Goal: Task Accomplishment & Management: Complete application form

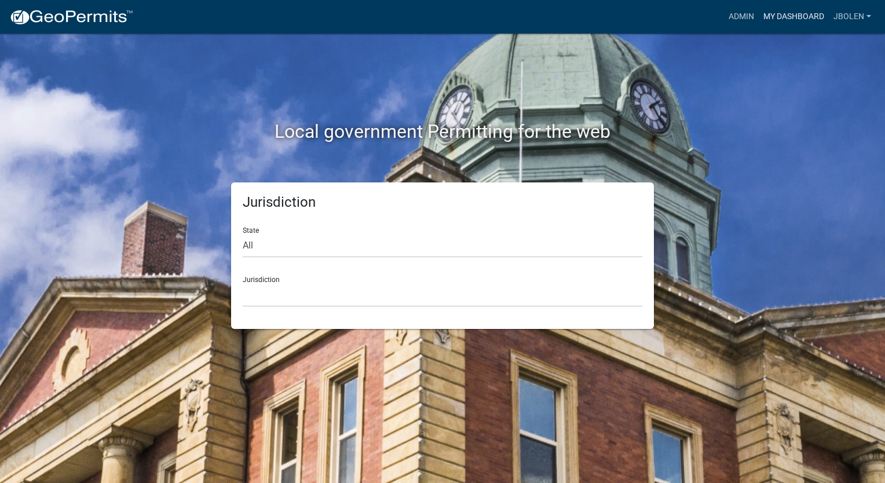
click at [792, 21] on link "My Dashboard" at bounding box center [793, 17] width 70 height 22
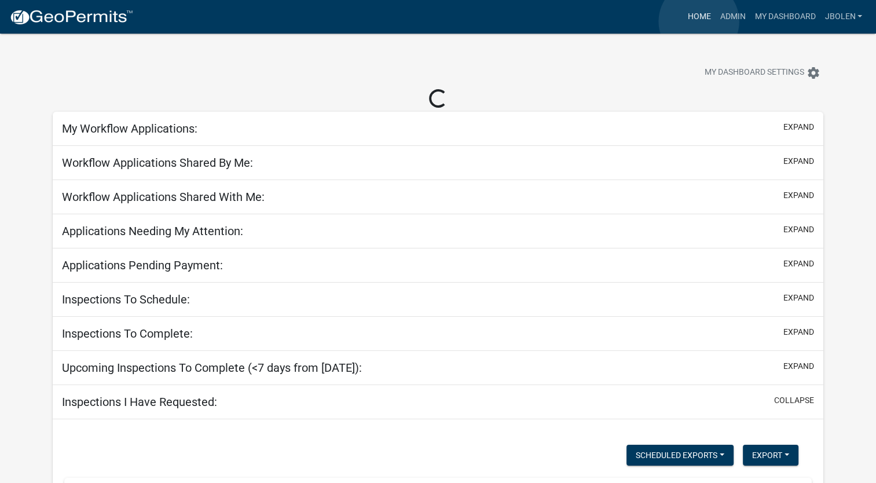
click at [699, 21] on link "Home" at bounding box center [699, 17] width 32 height 22
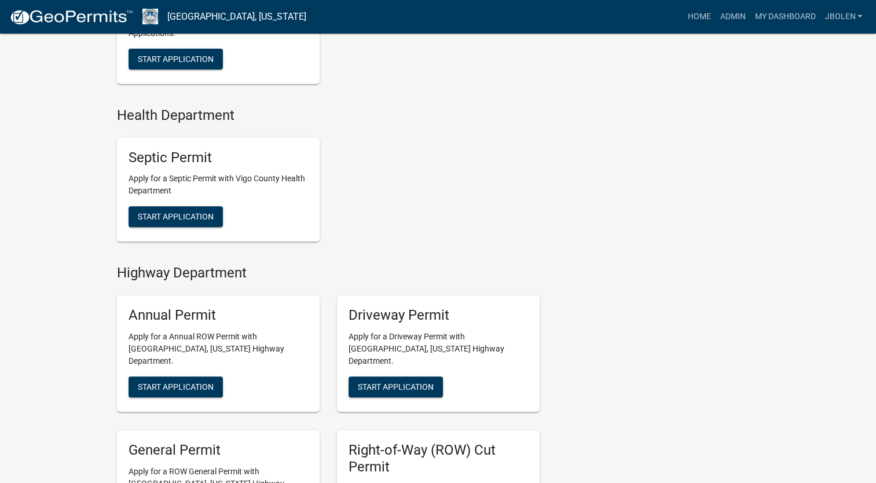
scroll to position [637, 0]
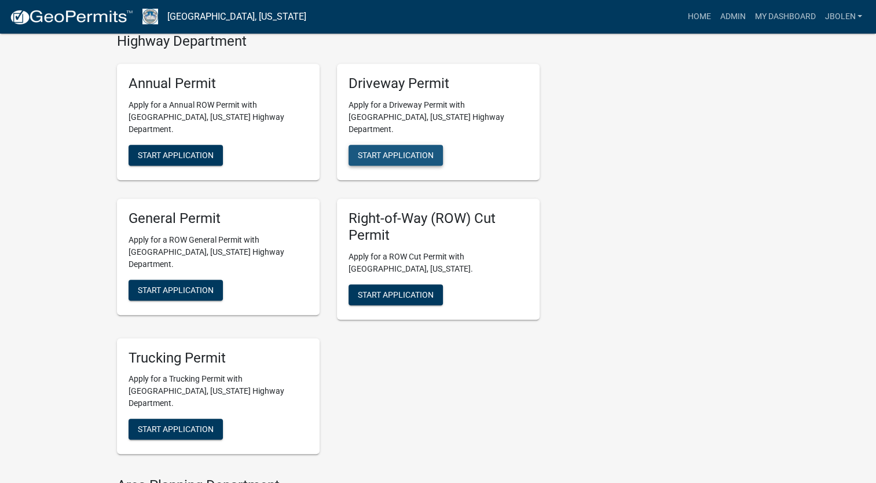
click at [375, 145] on button "Start Application" at bounding box center [395, 155] width 94 height 21
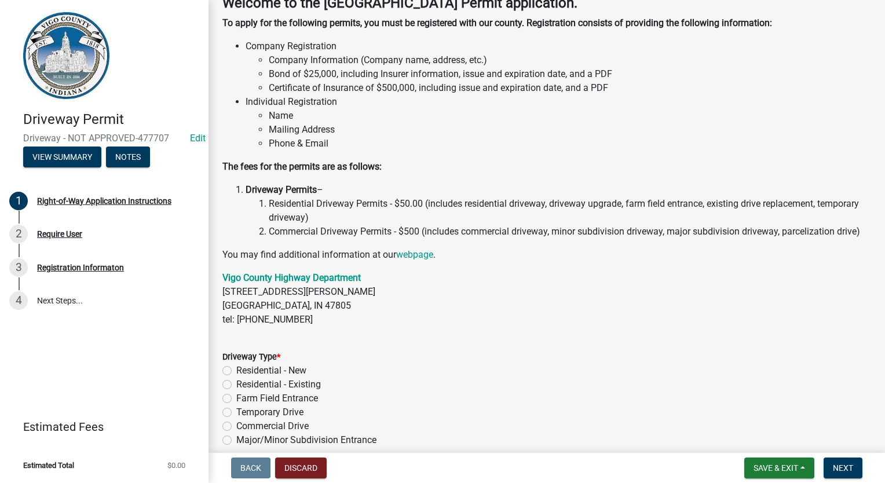
scroll to position [152, 0]
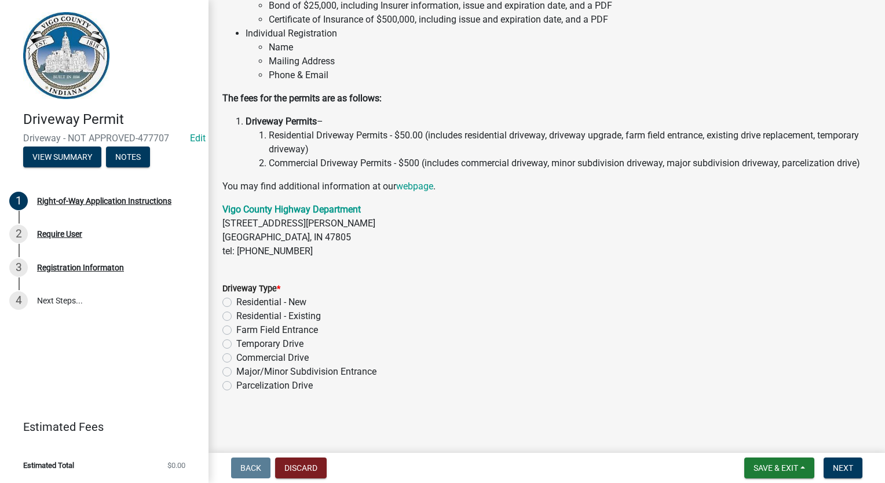
click at [236, 299] on label "Residential - New" at bounding box center [271, 302] width 70 height 14
click at [236, 299] on input "Residential - New" at bounding box center [240, 299] width 8 height 8
radio input "true"
click at [839, 466] on span "Next" at bounding box center [842, 467] width 20 height 9
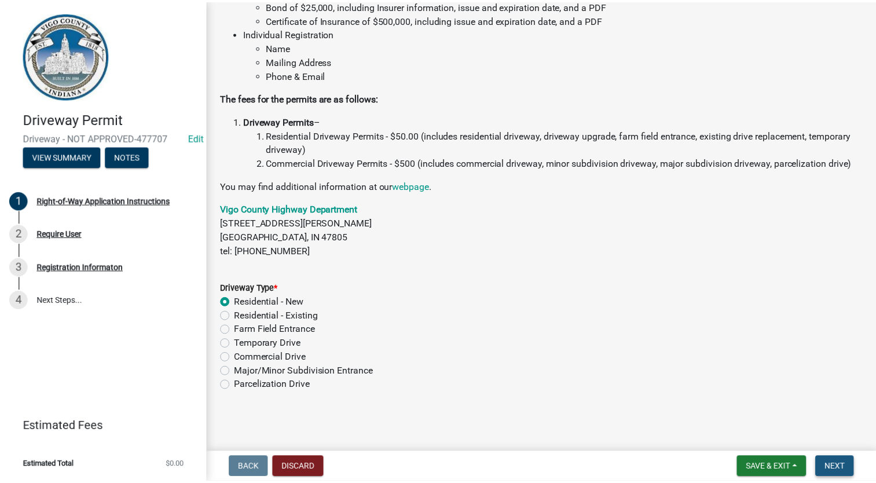
scroll to position [0, 0]
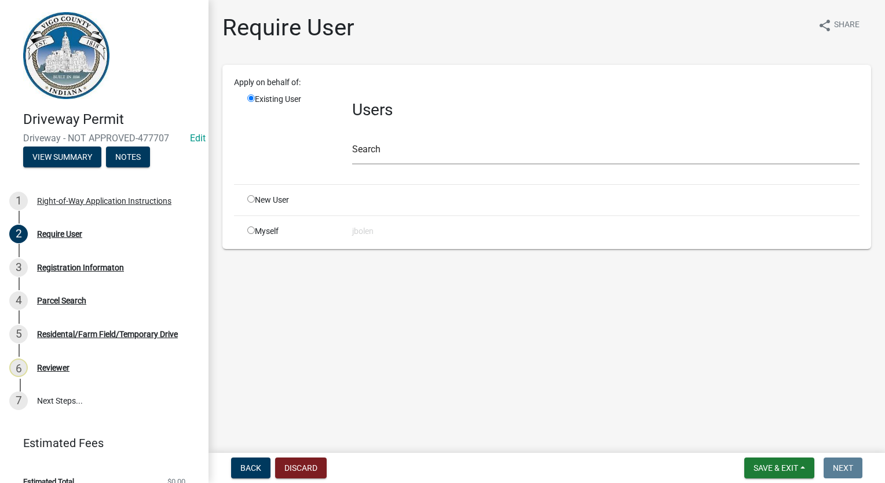
click at [252, 228] on input "radio" at bounding box center [251, 230] width 8 height 8
radio input "true"
radio input "false"
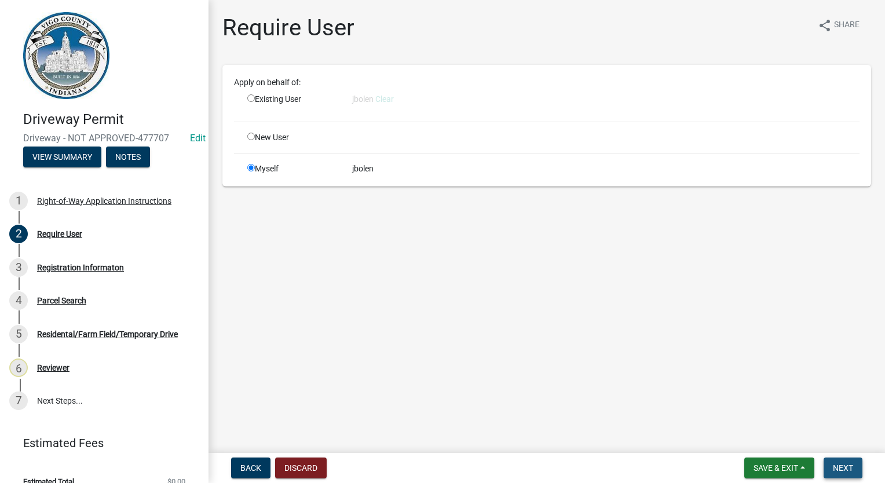
click at [853, 476] on button "Next" at bounding box center [842, 467] width 39 height 21
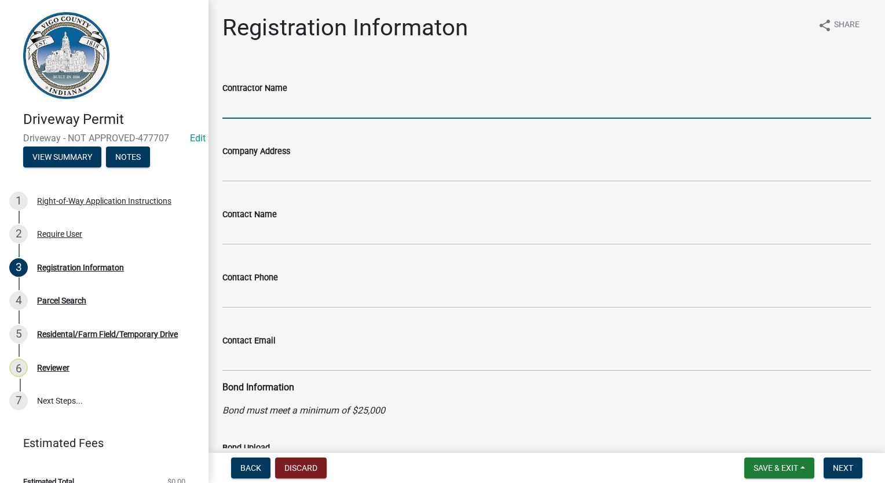
click at [291, 101] on input "Contractor Name" at bounding box center [546, 107] width 648 height 24
type input "[PERSON_NAME]"
click at [843, 467] on span "Next" at bounding box center [842, 467] width 20 height 9
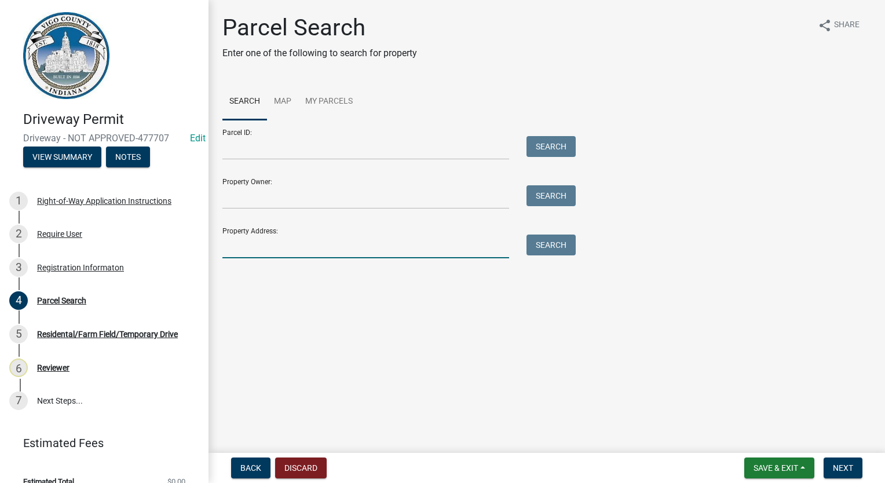
click at [292, 237] on input "Property Address:" at bounding box center [365, 246] width 287 height 24
type input "[STREET_ADDRESS][PERSON_NAME]"
drag, startPoint x: 577, startPoint y: 240, endPoint x: 566, endPoint y: 243, distance: 11.9
click at [577, 240] on div "Search" at bounding box center [548, 246] width 61 height 24
click at [562, 244] on button "Search" at bounding box center [550, 244] width 49 height 21
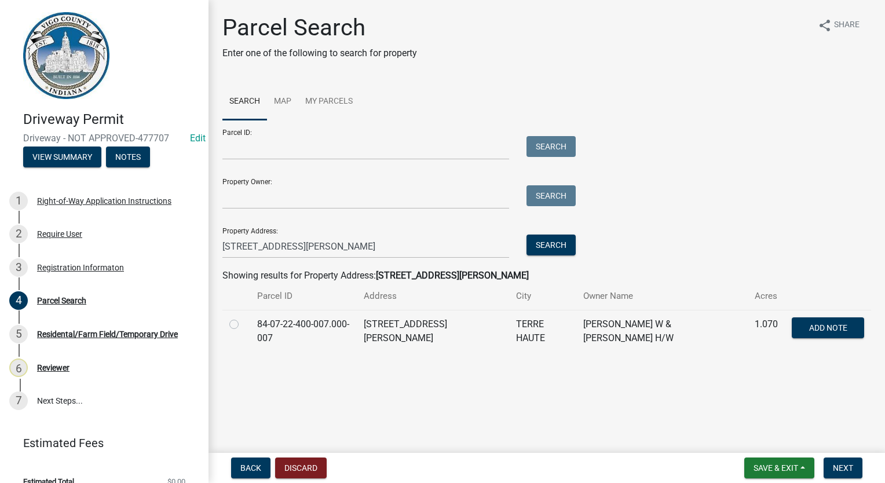
click at [243, 317] on label at bounding box center [243, 317] width 0 height 0
click at [243, 325] on input "radio" at bounding box center [247, 321] width 8 height 8
radio input "true"
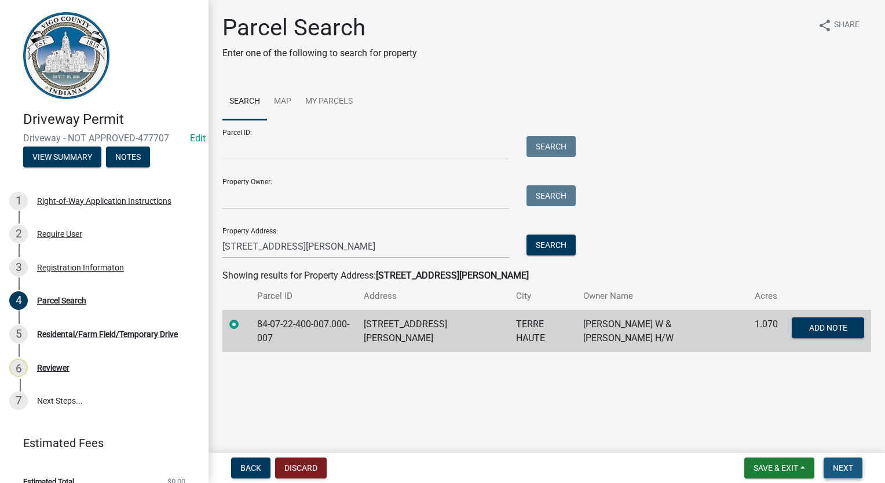
click at [840, 464] on span "Next" at bounding box center [842, 467] width 20 height 9
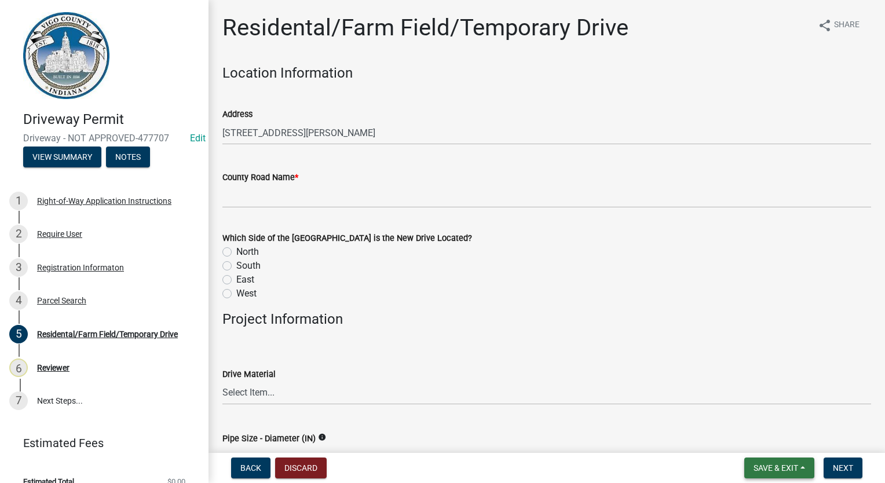
click at [758, 469] on span "Save & Exit" at bounding box center [775, 467] width 45 height 9
click at [763, 441] on button "Save & Exit" at bounding box center [767, 438] width 93 height 28
